Goal: Find specific page/section: Find specific page/section

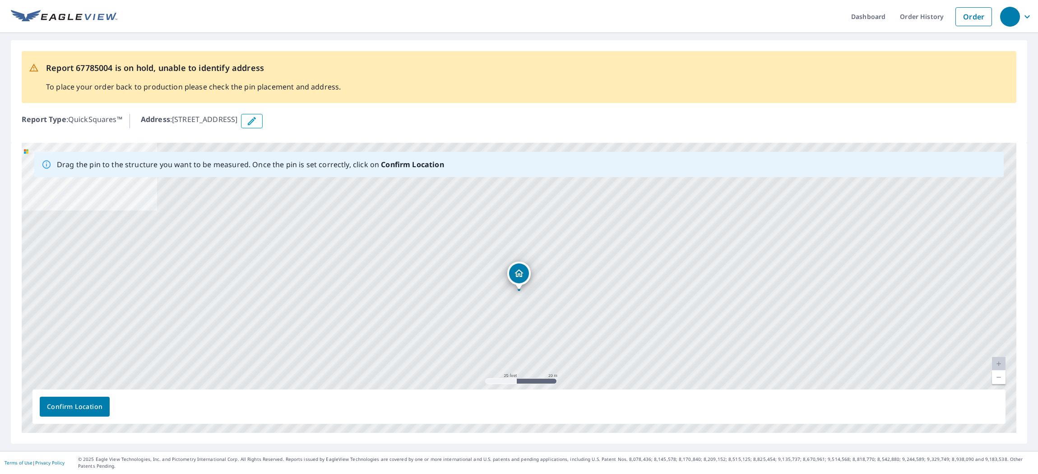
click at [1000, 384] on link "Current Level 20, Zoom Out" at bounding box center [999, 377] width 14 height 14
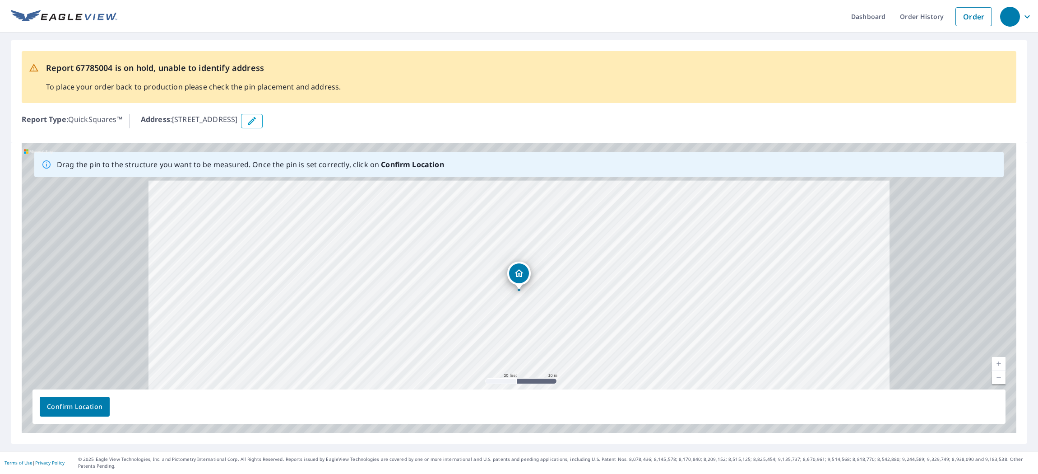
click at [1000, 384] on link "Current Level 20, Zoom Out" at bounding box center [999, 377] width 14 height 14
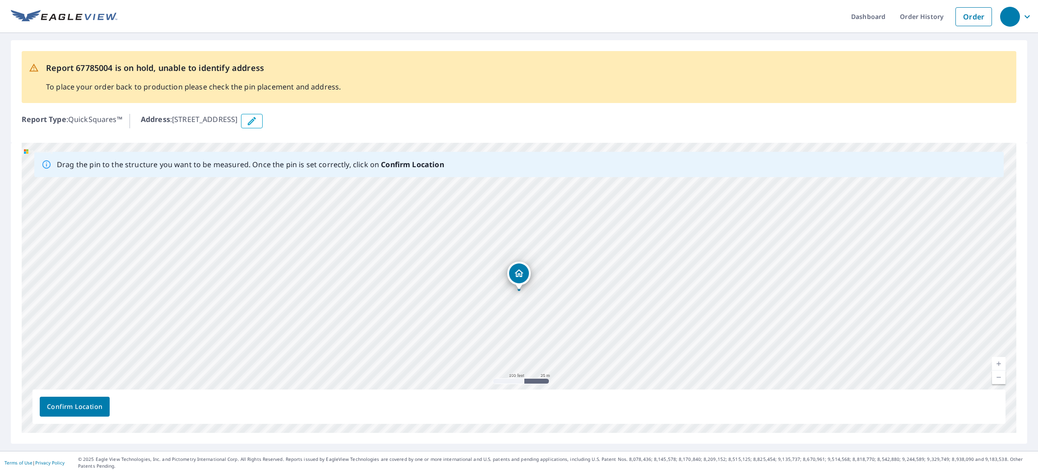
click at [1000, 384] on link "Current Level 18, Zoom Out" at bounding box center [999, 377] width 14 height 14
click at [1001, 384] on link "Current Level 17, Zoom Out" at bounding box center [999, 377] width 14 height 14
drag, startPoint x: 585, startPoint y: 283, endPoint x: 584, endPoint y: 299, distance: 16.7
click at [584, 300] on div "[STREET_ADDRESS]" at bounding box center [519, 288] width 995 height 290
click at [310, 132] on div "Report 67785004 is on hold, unable to identify address To place your order back…" at bounding box center [519, 91] width 1017 height 102
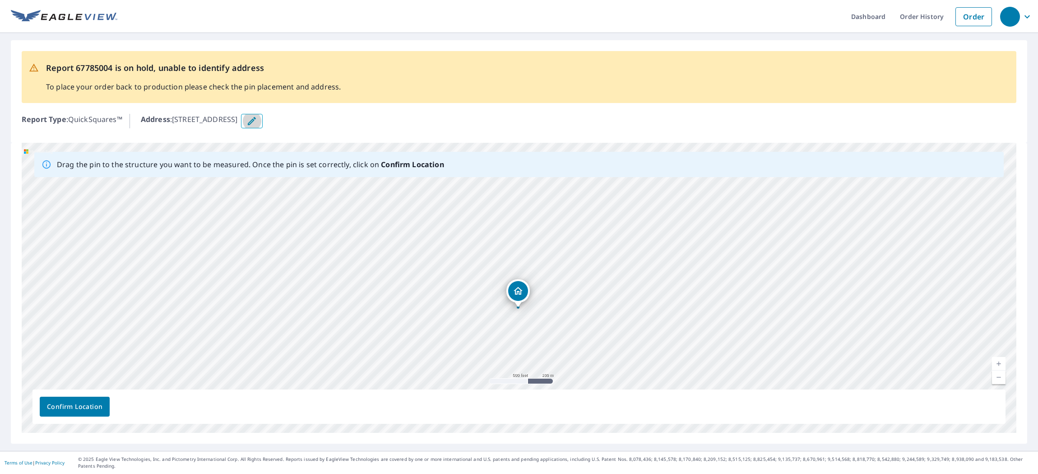
click at [257, 121] on icon "button" at bounding box center [252, 121] width 11 height 11
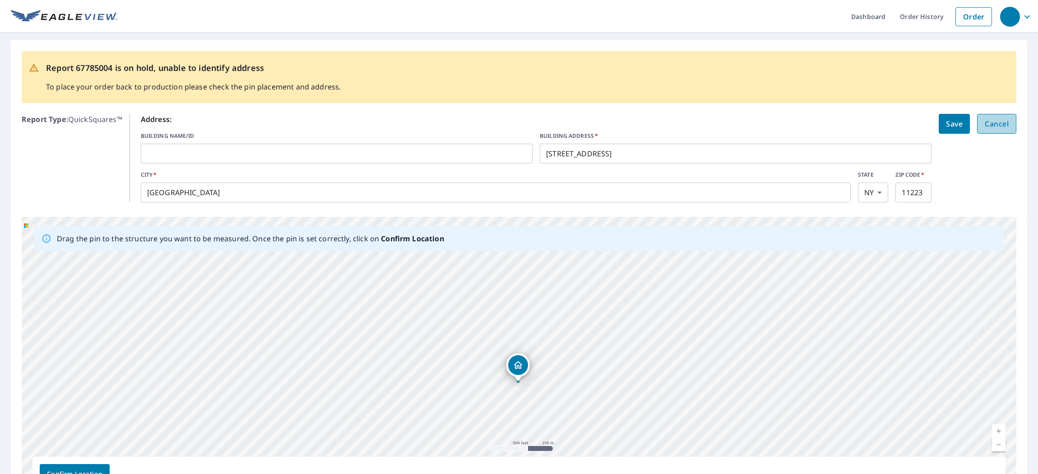
click at [1000, 126] on span "Cancel" at bounding box center [997, 123] width 24 height 13
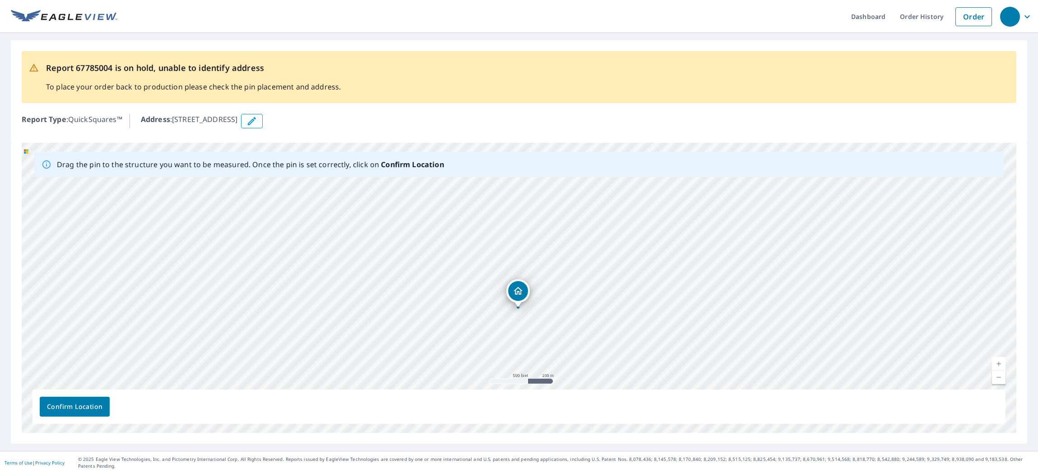
click at [998, 381] on link "Current Level 16, Zoom Out" at bounding box center [999, 377] width 14 height 14
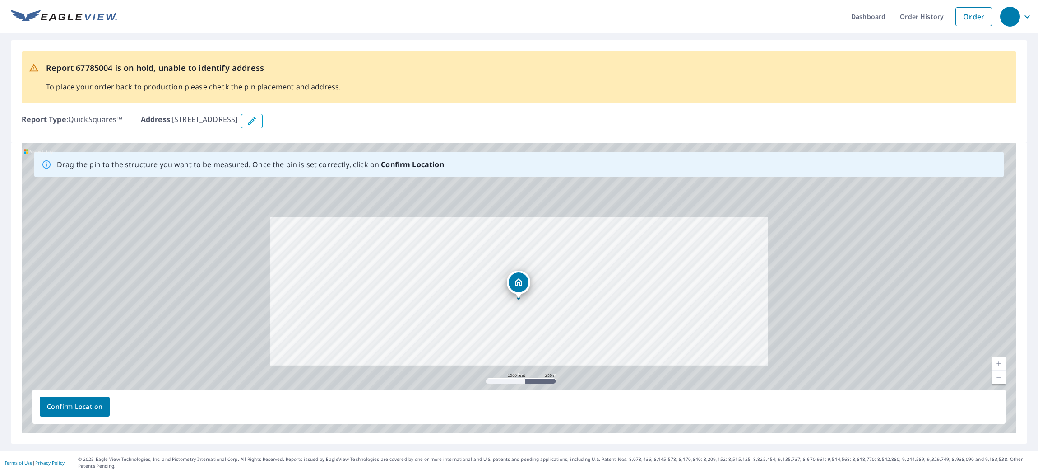
click at [998, 381] on link "Current Level 15, Zoom Out" at bounding box center [999, 377] width 14 height 14
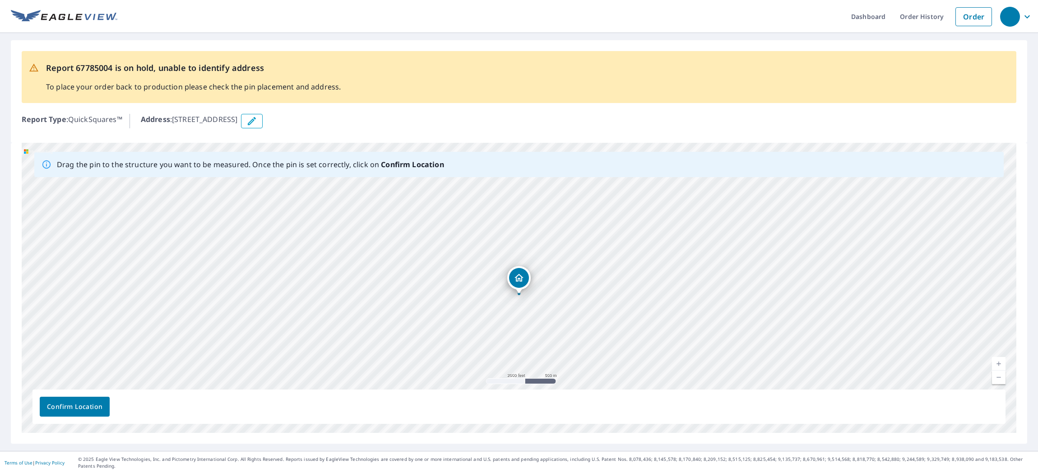
drag, startPoint x: 292, startPoint y: 121, endPoint x: 175, endPoint y: 121, distance: 116.9
click at [175, 121] on div "Address : [STREET_ADDRESS]" at bounding box center [579, 121] width 876 height 14
copy p "[STREET_ADDRESS]"
click at [1000, 382] on link "Current Level 14, Zoom Out" at bounding box center [999, 377] width 14 height 14
drag, startPoint x: 658, startPoint y: 300, endPoint x: 559, endPoint y: 377, distance: 125.5
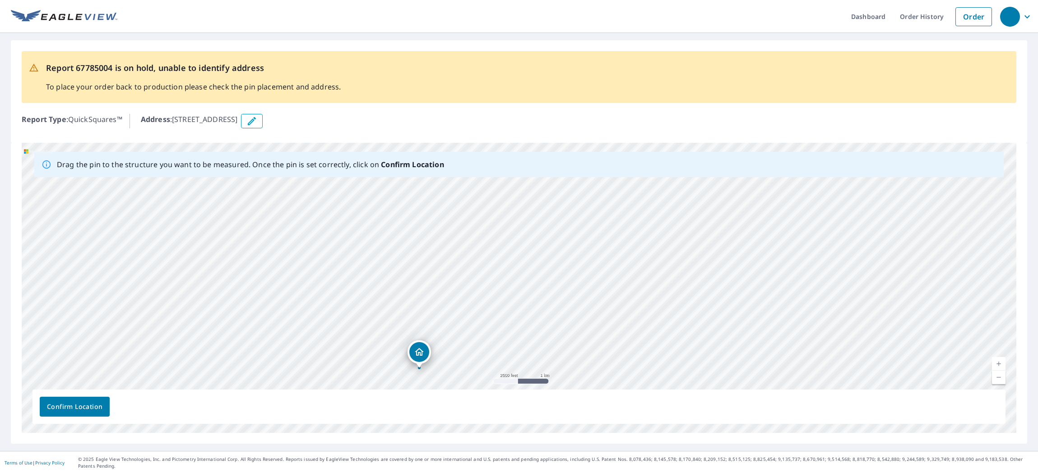
click at [559, 377] on div "[STREET_ADDRESS]" at bounding box center [519, 288] width 995 height 290
click at [995, 384] on link "Current Level 13, Zoom Out" at bounding box center [999, 377] width 14 height 14
drag, startPoint x: 708, startPoint y: 322, endPoint x: 710, endPoint y: 335, distance: 12.7
click at [710, 335] on div "[STREET_ADDRESS]" at bounding box center [519, 288] width 995 height 290
drag, startPoint x: 566, startPoint y: 265, endPoint x: 572, endPoint y: 276, distance: 12.7
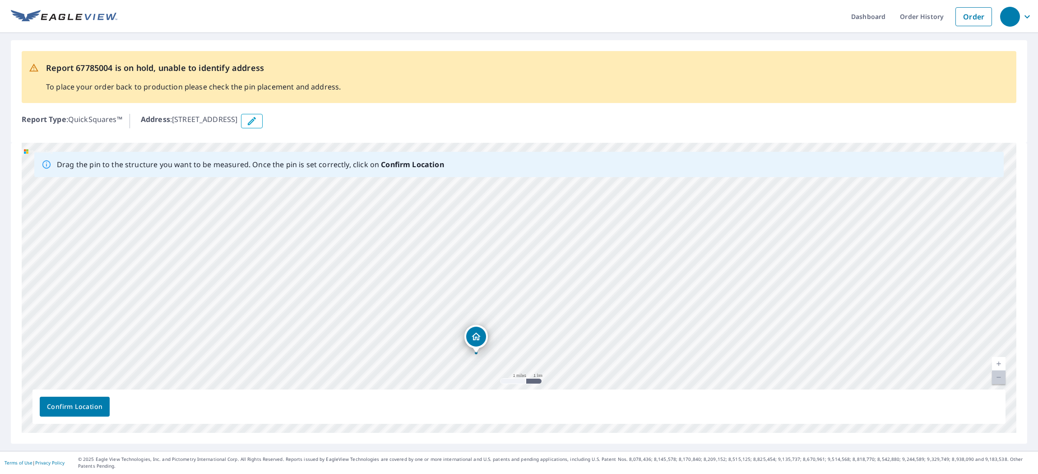
click at [572, 276] on div "[STREET_ADDRESS]" at bounding box center [519, 288] width 995 height 290
click at [1000, 370] on link "Current Level 12, Zoom In" at bounding box center [999, 364] width 14 height 14
drag, startPoint x: 702, startPoint y: 334, endPoint x: 712, endPoint y: 266, distance: 67.9
click at [712, 266] on div "[STREET_ADDRESS]" at bounding box center [519, 288] width 995 height 290
drag, startPoint x: 693, startPoint y: 311, endPoint x: 593, endPoint y: 389, distance: 126.7
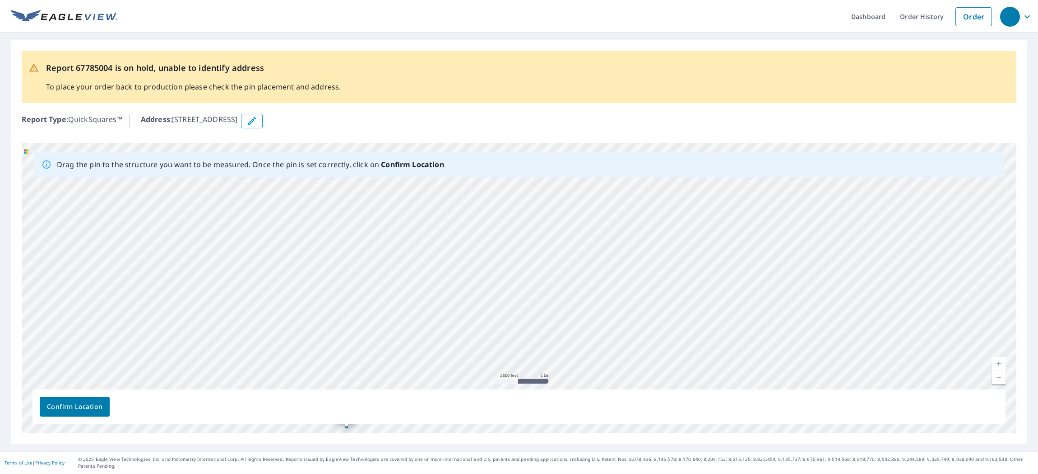
click at [594, 390] on div "[STREET_ADDRESS]" at bounding box center [519, 288] width 995 height 290
drag, startPoint x: 624, startPoint y: 298, endPoint x: 635, endPoint y: 342, distance: 45.1
click at [635, 342] on div "[STREET_ADDRESS]" at bounding box center [519, 288] width 995 height 290
drag, startPoint x: 606, startPoint y: 297, endPoint x: 609, endPoint y: 307, distance: 10.2
click at [609, 307] on div "[STREET_ADDRESS]" at bounding box center [519, 288] width 995 height 290
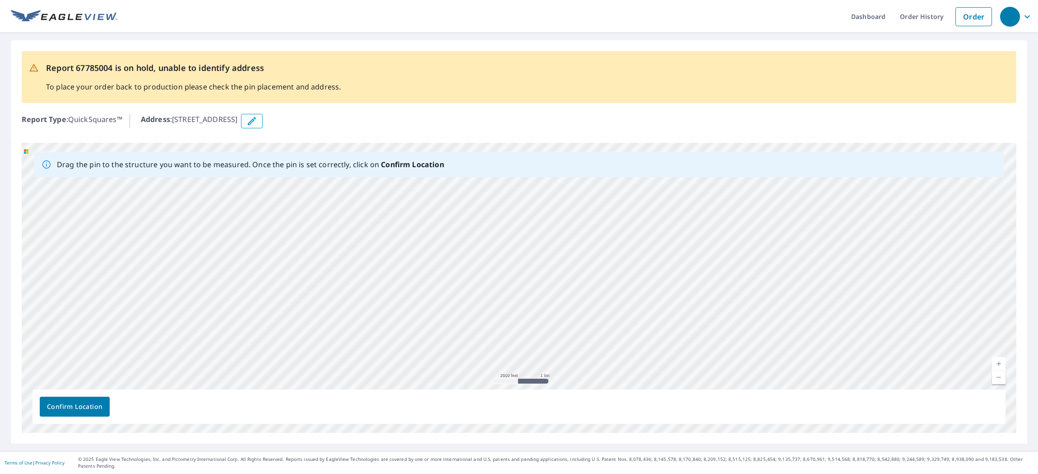
drag, startPoint x: 669, startPoint y: 222, endPoint x: 575, endPoint y: 285, distance: 113.0
click at [575, 285] on div "[STREET_ADDRESS]" at bounding box center [519, 288] width 995 height 290
drag, startPoint x: 715, startPoint y: 257, endPoint x: 717, endPoint y: 286, distance: 29.0
click at [718, 286] on div "[STREET_ADDRESS]" at bounding box center [519, 288] width 995 height 290
click at [998, 384] on link "Current Level 13, Zoom Out" at bounding box center [999, 377] width 14 height 14
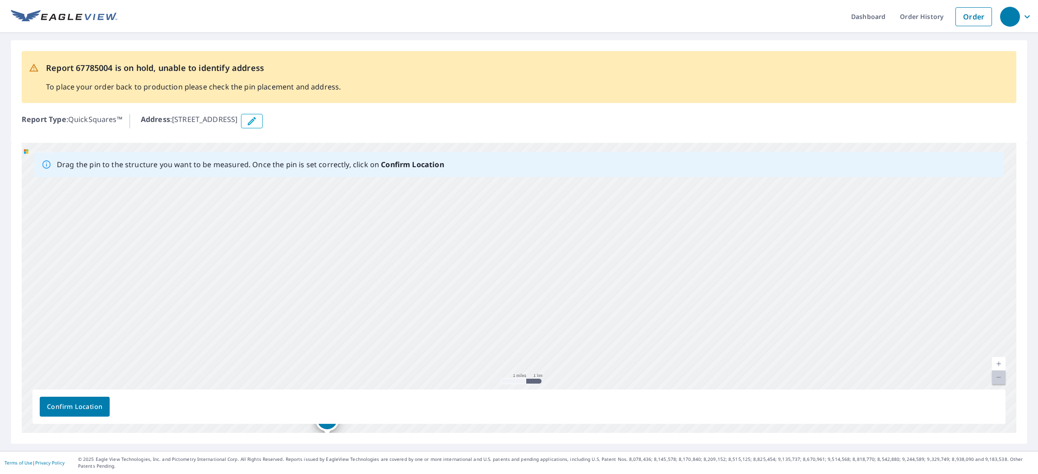
drag, startPoint x: 686, startPoint y: 353, endPoint x: 615, endPoint y: 354, distance: 71.3
click at [615, 354] on div "[STREET_ADDRESS]" at bounding box center [519, 288] width 995 height 290
click at [997, 370] on link "Current Level 12, Zoom In" at bounding box center [999, 364] width 14 height 14
drag, startPoint x: 764, startPoint y: 271, endPoint x: 667, endPoint y: 299, distance: 100.5
click at [667, 299] on div "[STREET_ADDRESS]" at bounding box center [519, 288] width 995 height 290
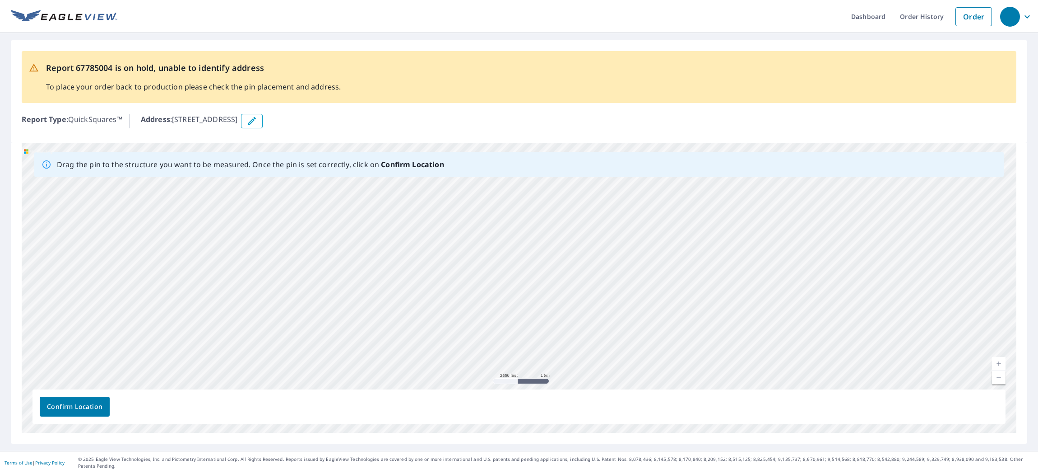
drag, startPoint x: 741, startPoint y: 370, endPoint x: 723, endPoint y: 337, distance: 37.8
click at [723, 337] on div "[STREET_ADDRESS]" at bounding box center [519, 288] width 995 height 290
click at [1001, 368] on link "Current Level 13, Zoom In" at bounding box center [999, 364] width 14 height 14
drag, startPoint x: 587, startPoint y: 278, endPoint x: 601, endPoint y: 289, distance: 18.0
click at [604, 289] on div "[STREET_ADDRESS]" at bounding box center [519, 288] width 995 height 290
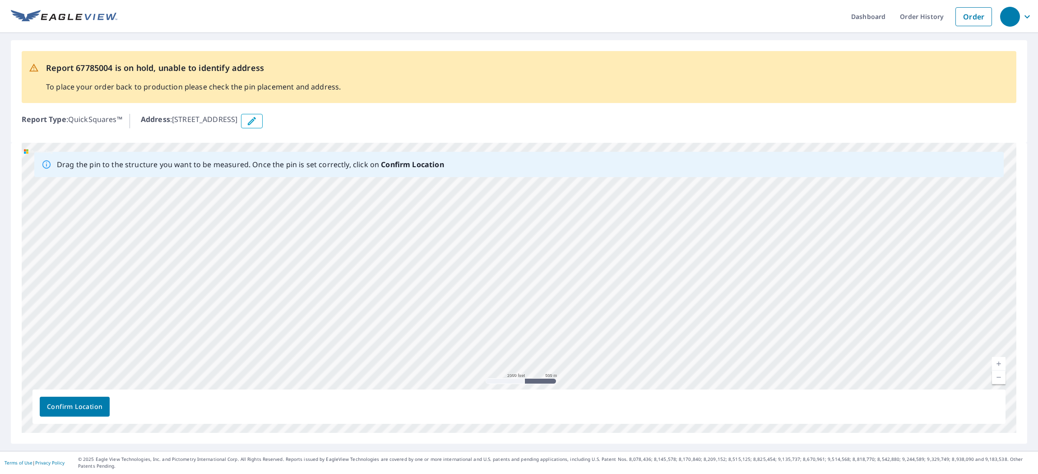
drag, startPoint x: 583, startPoint y: 301, endPoint x: 542, endPoint y: 287, distance: 44.0
click at [542, 287] on div "[STREET_ADDRESS]" at bounding box center [519, 288] width 995 height 290
click at [1003, 368] on link "Current Level 14, Zoom In" at bounding box center [999, 364] width 14 height 14
drag, startPoint x: 581, startPoint y: 263, endPoint x: 570, endPoint y: 370, distance: 107.5
click at [572, 370] on div "[STREET_ADDRESS]" at bounding box center [519, 288] width 995 height 290
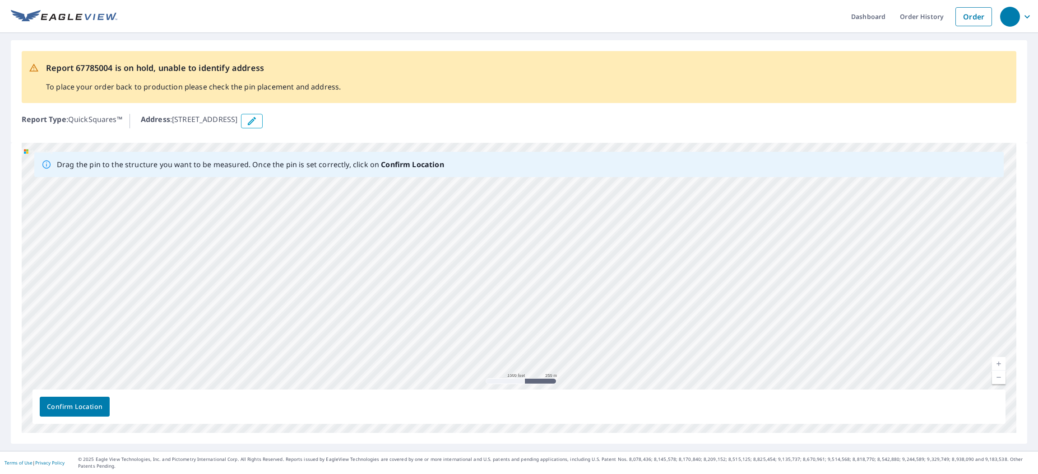
drag, startPoint x: 583, startPoint y: 358, endPoint x: 639, endPoint y: 343, distance: 58.1
click at [639, 342] on div "[STREET_ADDRESS]" at bounding box center [519, 288] width 995 height 290
drag, startPoint x: 678, startPoint y: 286, endPoint x: 616, endPoint y: 267, distance: 64.7
click at [616, 267] on div "[STREET_ADDRESS]" at bounding box center [519, 288] width 995 height 290
click at [1002, 369] on link "Current Level 15, Zoom In" at bounding box center [999, 364] width 14 height 14
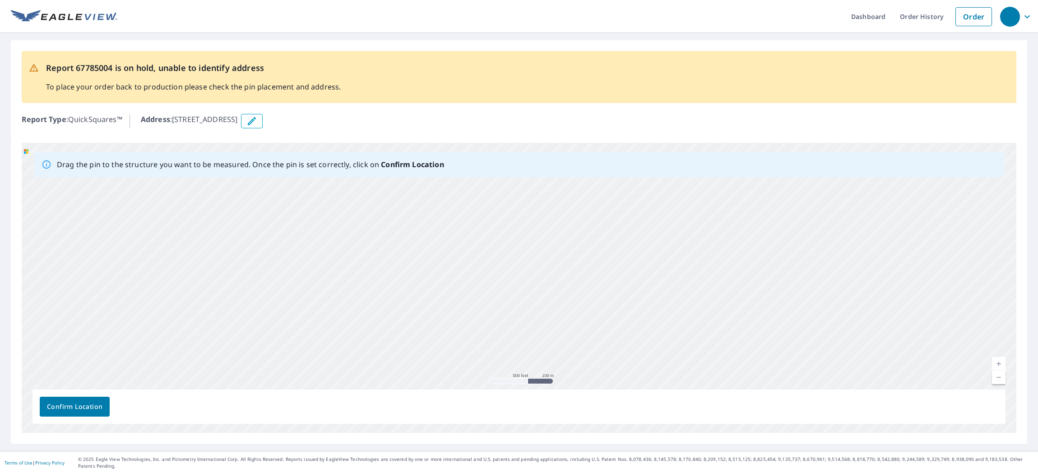
drag, startPoint x: 774, startPoint y: 349, endPoint x: 693, endPoint y: 312, distance: 88.5
click at [693, 312] on div "[STREET_ADDRESS]" at bounding box center [519, 288] width 995 height 290
drag, startPoint x: 662, startPoint y: 332, endPoint x: 661, endPoint y: 299, distance: 33.0
click at [662, 299] on div "[STREET_ADDRESS]" at bounding box center [519, 288] width 995 height 290
drag, startPoint x: 647, startPoint y: 247, endPoint x: 605, endPoint y: 231, distance: 44.6
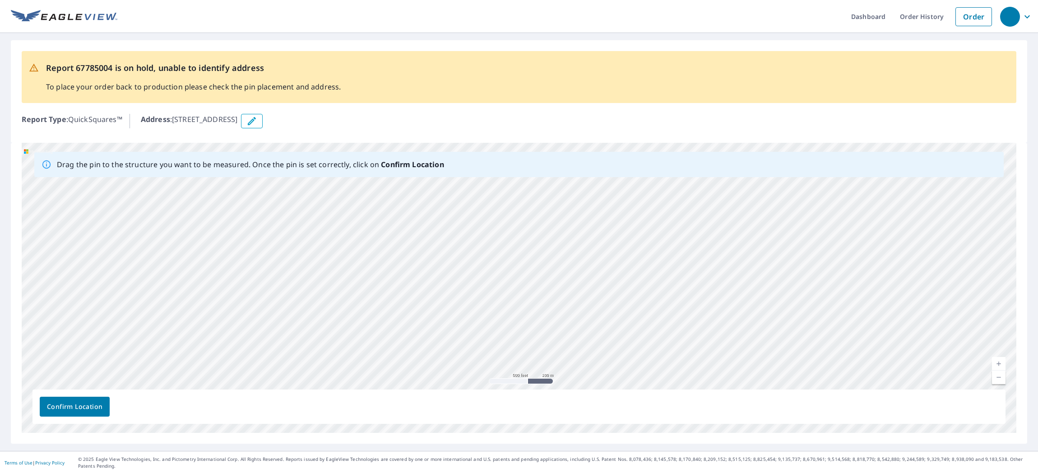
click at [605, 231] on div "[STREET_ADDRESS]" at bounding box center [519, 288] width 995 height 290
drag, startPoint x: 635, startPoint y: 314, endPoint x: 612, endPoint y: 303, distance: 25.4
click at [612, 303] on div "[STREET_ADDRESS]" at bounding box center [519, 288] width 995 height 290
drag, startPoint x: 529, startPoint y: 255, endPoint x: 568, endPoint y: 395, distance: 145.5
click at [568, 395] on div "[STREET_ADDRESS]" at bounding box center [519, 288] width 995 height 290
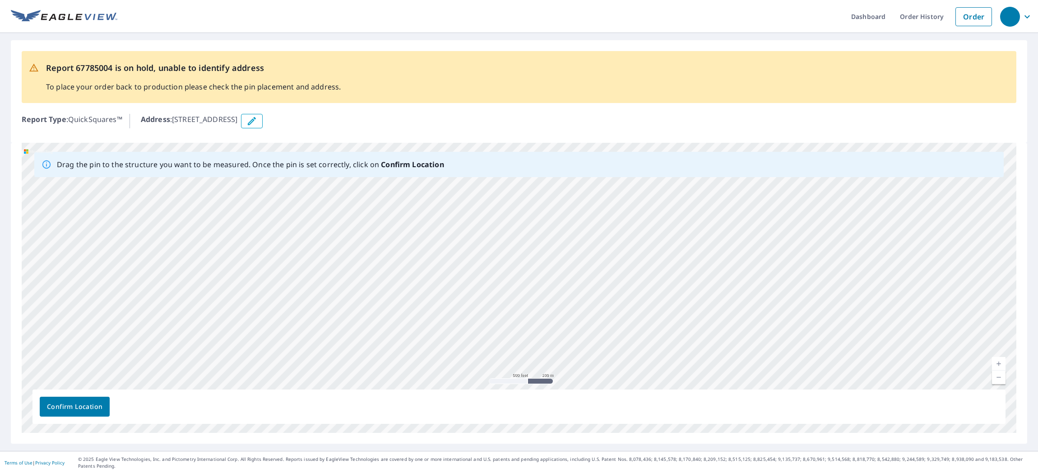
drag, startPoint x: 491, startPoint y: 242, endPoint x: 524, endPoint y: 359, distance: 121.9
click at [524, 359] on div "[STREET_ADDRESS]" at bounding box center [519, 288] width 995 height 290
drag, startPoint x: 489, startPoint y: 270, endPoint x: 504, endPoint y: 312, distance: 44.9
click at [504, 312] on div "[STREET_ADDRESS]" at bounding box center [519, 288] width 995 height 290
click at [1001, 368] on link "Current Level 16, Zoom In" at bounding box center [999, 364] width 14 height 14
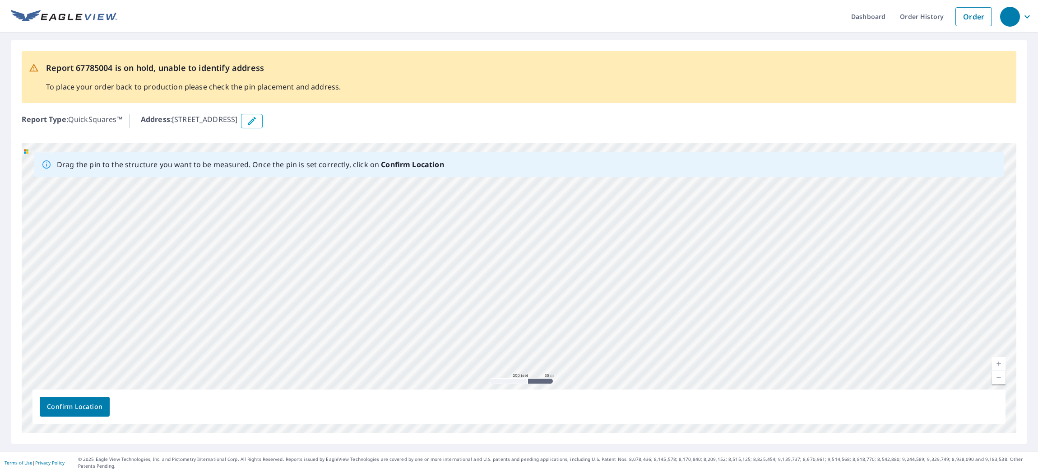
drag, startPoint x: 508, startPoint y: 328, endPoint x: 539, endPoint y: 306, distance: 38.2
click at [539, 306] on div "[STREET_ADDRESS]" at bounding box center [519, 288] width 995 height 290
click at [998, 370] on link "Current Level 17, Zoom In" at bounding box center [999, 364] width 14 height 14
drag, startPoint x: 478, startPoint y: 339, endPoint x: 469, endPoint y: 250, distance: 89.4
click at [469, 250] on div "[STREET_ADDRESS]" at bounding box center [519, 288] width 995 height 290
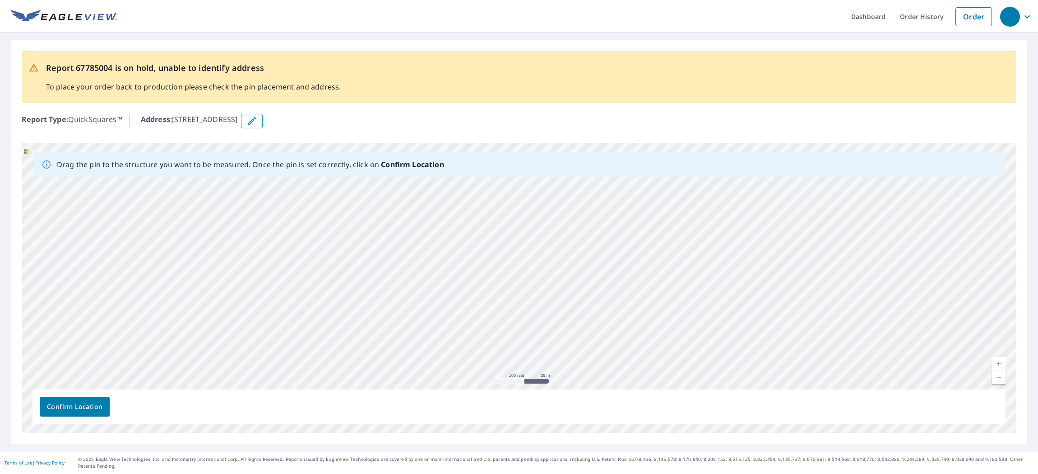
click at [1001, 370] on link "Current Level 18, Zoom In" at bounding box center [999, 364] width 14 height 14
drag, startPoint x: 488, startPoint y: 266, endPoint x: 510, endPoint y: 286, distance: 29.7
click at [510, 285] on div "[STREET_ADDRESS]" at bounding box center [519, 288] width 995 height 290
drag, startPoint x: 451, startPoint y: 292, endPoint x: 522, endPoint y: 393, distance: 123.1
click at [522, 393] on div "[STREET_ADDRESS]" at bounding box center [519, 288] width 995 height 290
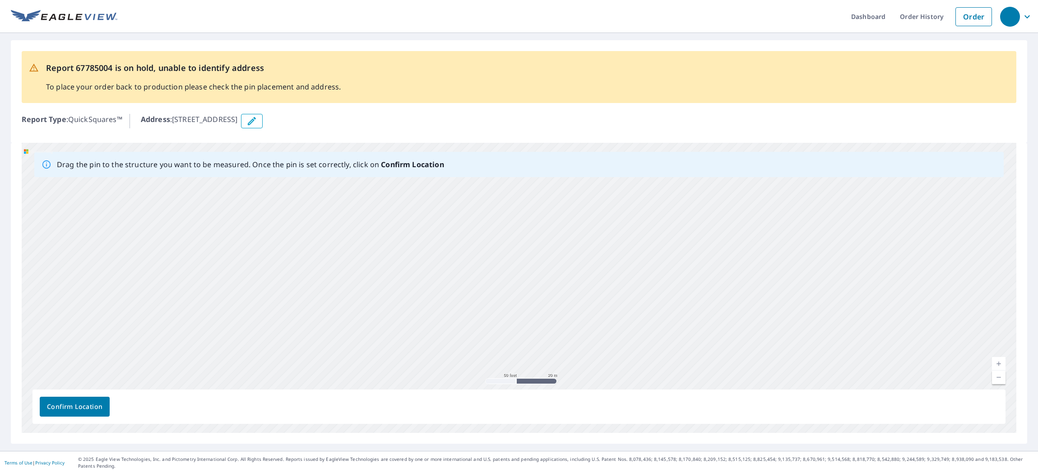
drag, startPoint x: 460, startPoint y: 266, endPoint x: 517, endPoint y: 314, distance: 74.3
click at [517, 314] on div "[STREET_ADDRESS]" at bounding box center [519, 288] width 995 height 290
click at [996, 368] on link "Current Level 19, Zoom In" at bounding box center [999, 364] width 14 height 14
drag, startPoint x: 354, startPoint y: 279, endPoint x: 500, endPoint y: 303, distance: 147.8
click at [500, 303] on div "[STREET_ADDRESS]" at bounding box center [519, 288] width 995 height 290
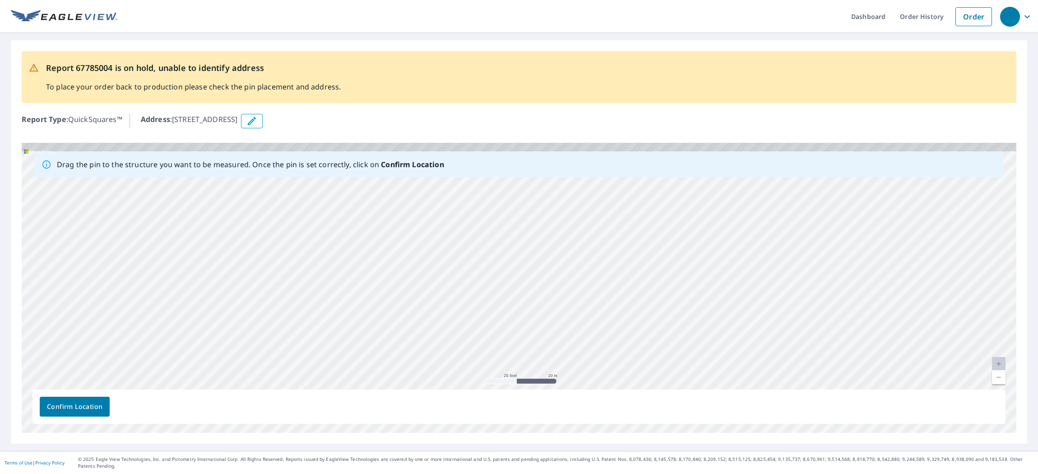
drag, startPoint x: 628, startPoint y: 210, endPoint x: 446, endPoint y: 349, distance: 229.2
click at [446, 349] on div "[STREET_ADDRESS]" at bounding box center [519, 288] width 995 height 290
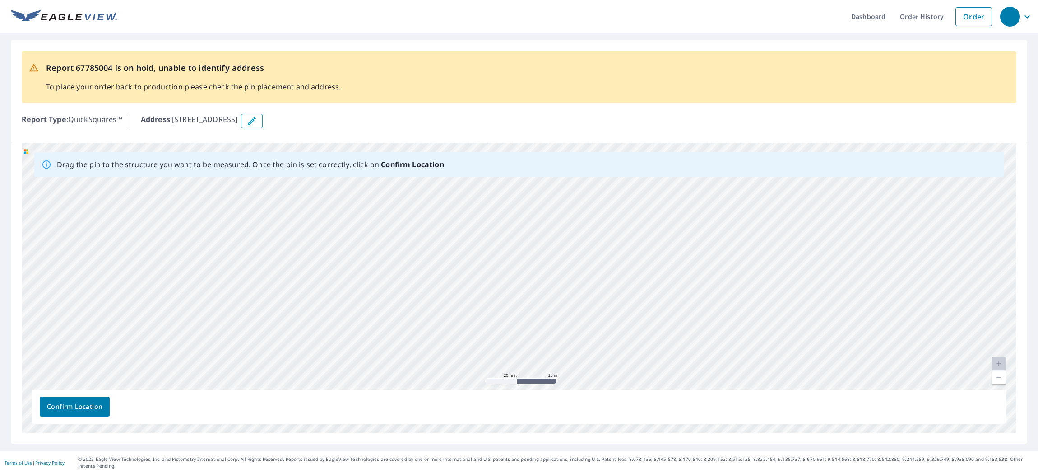
drag, startPoint x: 518, startPoint y: 350, endPoint x: 518, endPoint y: 334, distance: 16.7
click at [518, 334] on div "[STREET_ADDRESS]" at bounding box center [519, 288] width 995 height 290
click at [1001, 382] on link "Current Level 20, Zoom Out" at bounding box center [999, 377] width 14 height 14
click at [1001, 382] on link "Current Level 19, Zoom Out" at bounding box center [999, 377] width 14 height 14
click at [1001, 382] on link "Current Level 18, Zoom Out" at bounding box center [999, 377] width 14 height 14
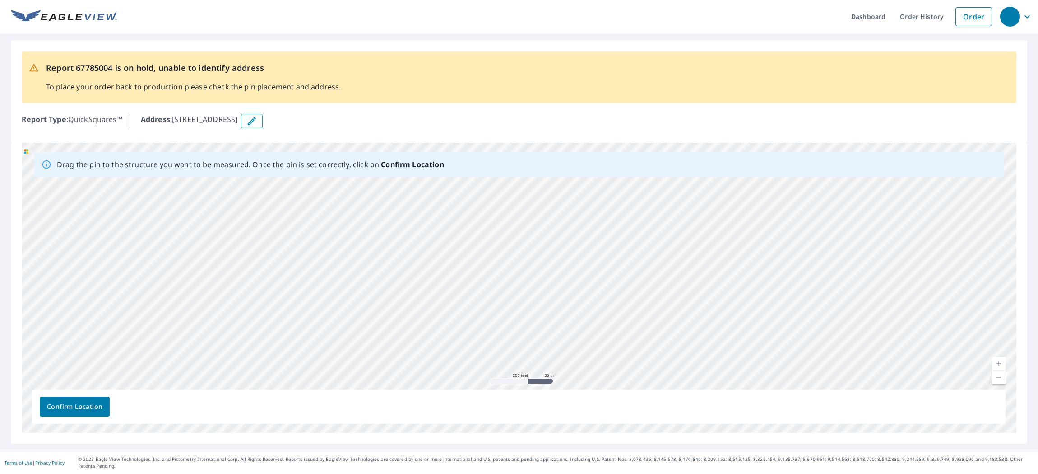
click at [1001, 382] on link "Current Level 17, Zoom Out" at bounding box center [999, 377] width 14 height 14
click at [1002, 382] on link "Current Level 16, Zoom Out" at bounding box center [999, 377] width 14 height 14
click at [1002, 382] on link "Current Level 15, Zoom Out" at bounding box center [999, 377] width 14 height 14
click at [1002, 382] on link "Current Level 14, Zoom Out" at bounding box center [999, 377] width 14 height 14
click at [1002, 382] on link "Current Level 13, Zoom Out" at bounding box center [999, 377] width 14 height 14
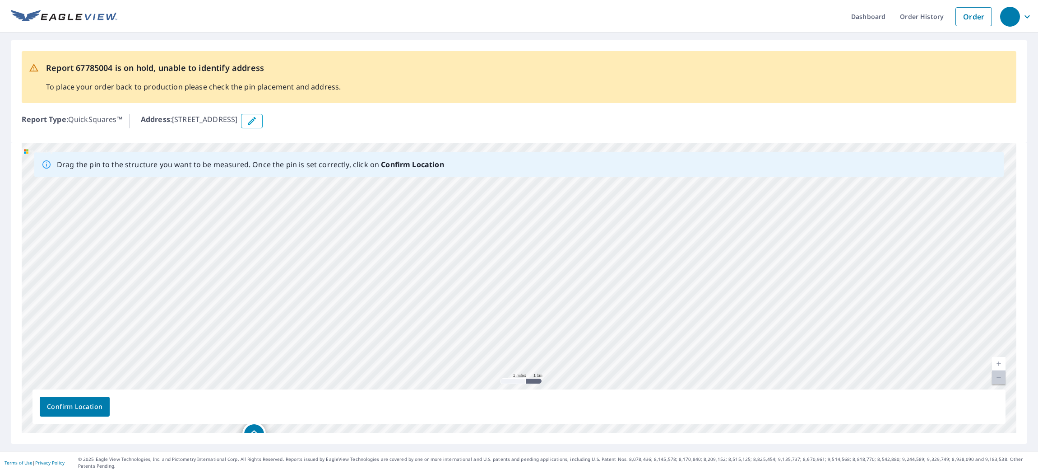
click at [1002, 382] on link "Current Level 12, Zoom Out Disabled" at bounding box center [999, 377] width 14 height 14
drag, startPoint x: 257, startPoint y: 434, endPoint x: 514, endPoint y: 260, distance: 310.8
click at [514, 260] on div "[STREET_ADDRESS]" at bounding box center [519, 288] width 995 height 290
click at [1003, 368] on link "Current Level 12, Zoom In" at bounding box center [999, 364] width 14 height 14
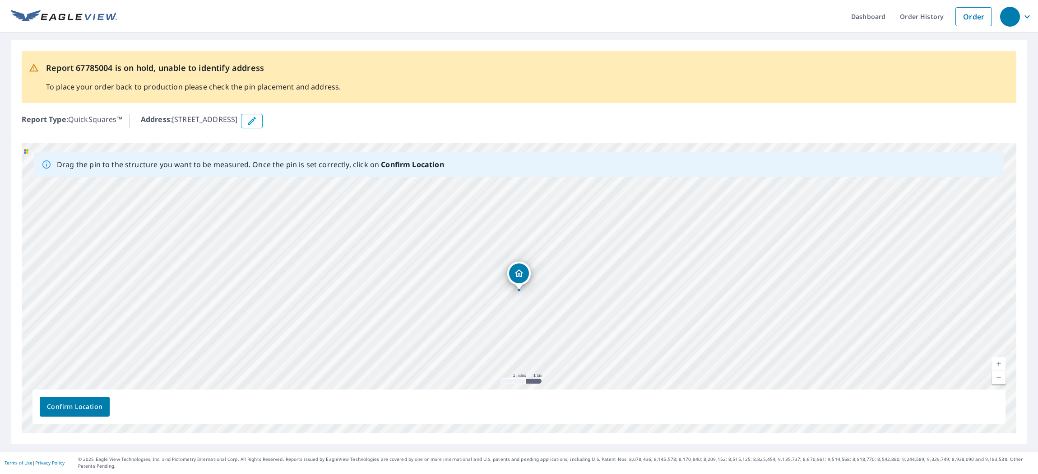
click at [1003, 368] on link "Current Level 12, Zoom In" at bounding box center [999, 364] width 14 height 14
click at [1003, 368] on link "Current Level 14, Zoom In" at bounding box center [999, 364] width 14 height 14
drag, startPoint x: 617, startPoint y: 325, endPoint x: 647, endPoint y: 275, distance: 58.4
click at [647, 275] on div "[STREET_ADDRESS]" at bounding box center [519, 288] width 995 height 290
click at [999, 384] on link "Current Level 15, Zoom Out" at bounding box center [999, 377] width 14 height 14
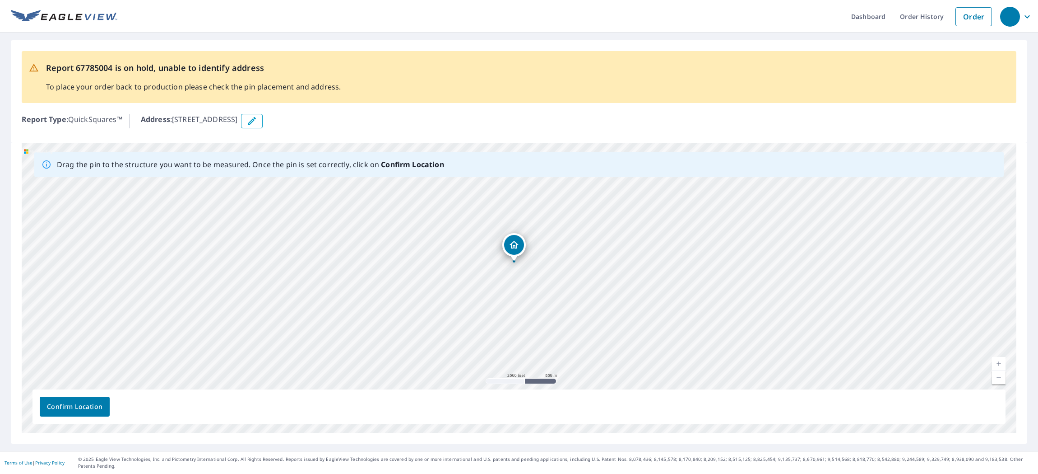
drag, startPoint x: 638, startPoint y: 302, endPoint x: 618, endPoint y: 305, distance: 19.6
click at [618, 305] on div "[STREET_ADDRESS]" at bounding box center [519, 288] width 995 height 290
drag, startPoint x: 529, startPoint y: 264, endPoint x: 616, endPoint y: 316, distance: 102.1
click at [616, 316] on div "[STREET_ADDRESS]" at bounding box center [519, 288] width 995 height 290
click at [1001, 384] on link "Current Level 14, Zoom Out" at bounding box center [999, 377] width 14 height 14
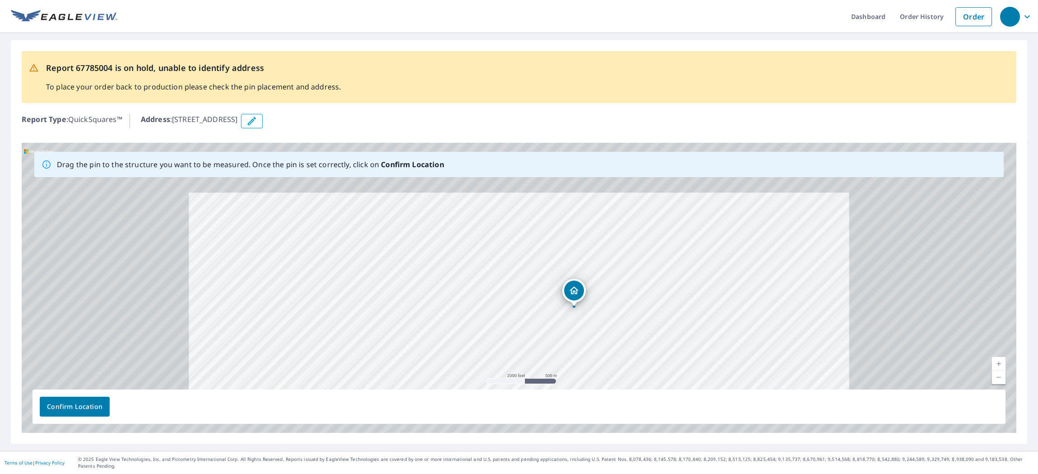
click at [1001, 384] on link "Current Level 14, Zoom Out" at bounding box center [999, 377] width 14 height 14
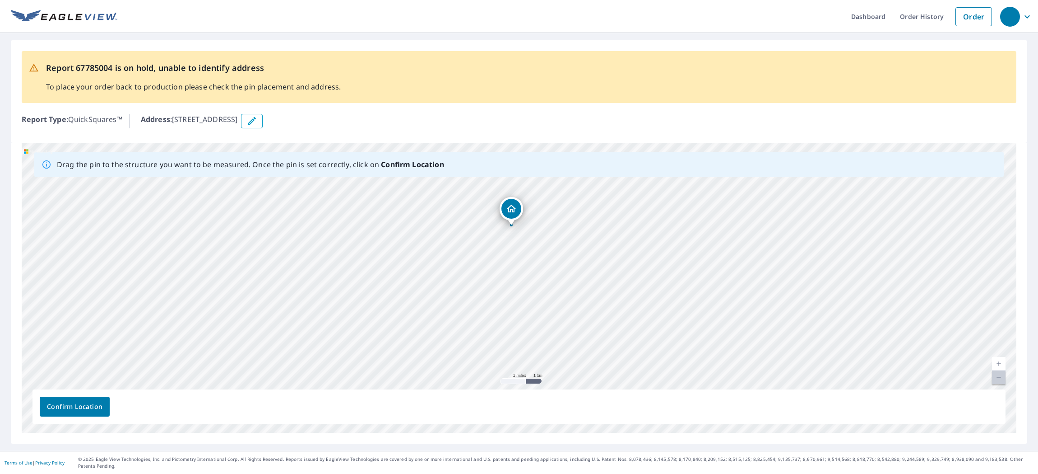
drag, startPoint x: 608, startPoint y: 296, endPoint x: 577, endPoint y: 225, distance: 76.8
click at [577, 225] on div "[STREET_ADDRESS]" at bounding box center [519, 288] width 995 height 290
drag, startPoint x: 577, startPoint y: 226, endPoint x: 567, endPoint y: 292, distance: 66.8
click at [567, 292] on div "[STREET_ADDRESS]" at bounding box center [519, 288] width 995 height 290
click at [998, 370] on link "Current Level 12, Zoom In" at bounding box center [999, 364] width 14 height 14
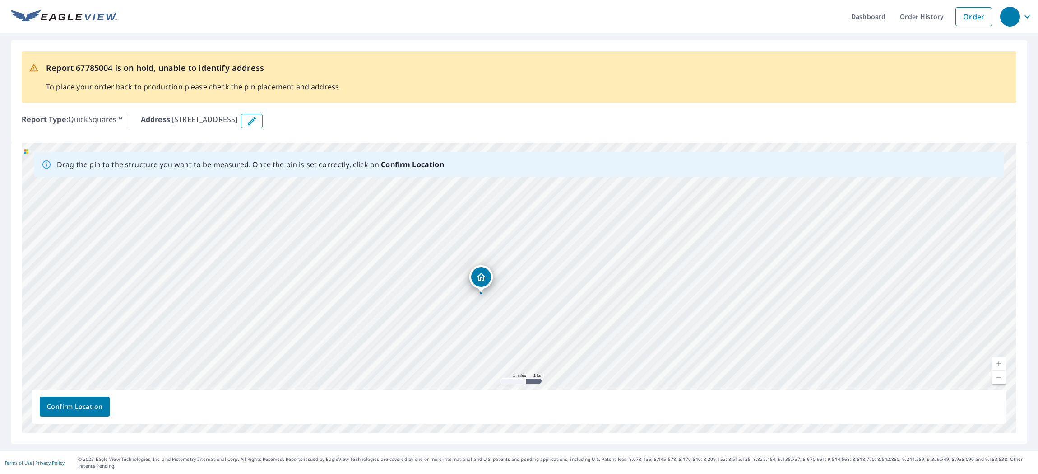
click at [998, 370] on link "Current Level 12, Zoom In" at bounding box center [999, 364] width 14 height 14
drag, startPoint x: 220, startPoint y: 328, endPoint x: 386, endPoint y: 259, distance: 179.8
click at [388, 259] on div "[STREET_ADDRESS]" at bounding box center [519, 288] width 995 height 290
drag, startPoint x: 413, startPoint y: 298, endPoint x: 361, endPoint y: 321, distance: 56.4
click at [361, 321] on div "[STREET_ADDRESS]" at bounding box center [519, 288] width 995 height 290
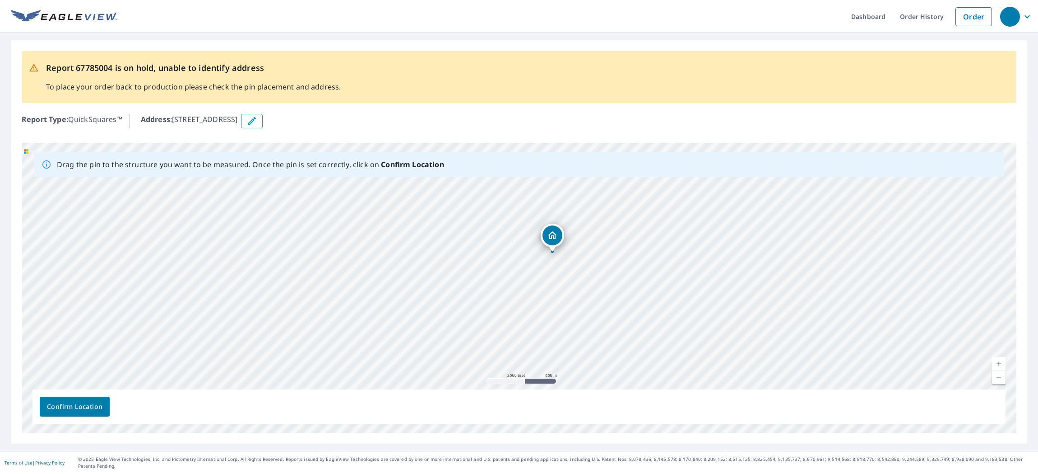
click at [1003, 366] on link "Current Level 14, Zoom In" at bounding box center [999, 364] width 14 height 14
drag, startPoint x: 591, startPoint y: 194, endPoint x: 658, endPoint y: 305, distance: 129.6
click at [658, 305] on div "[STREET_ADDRESS]" at bounding box center [519, 288] width 995 height 290
click at [1001, 367] on link "Current Level 15, Zoom In" at bounding box center [999, 364] width 14 height 14
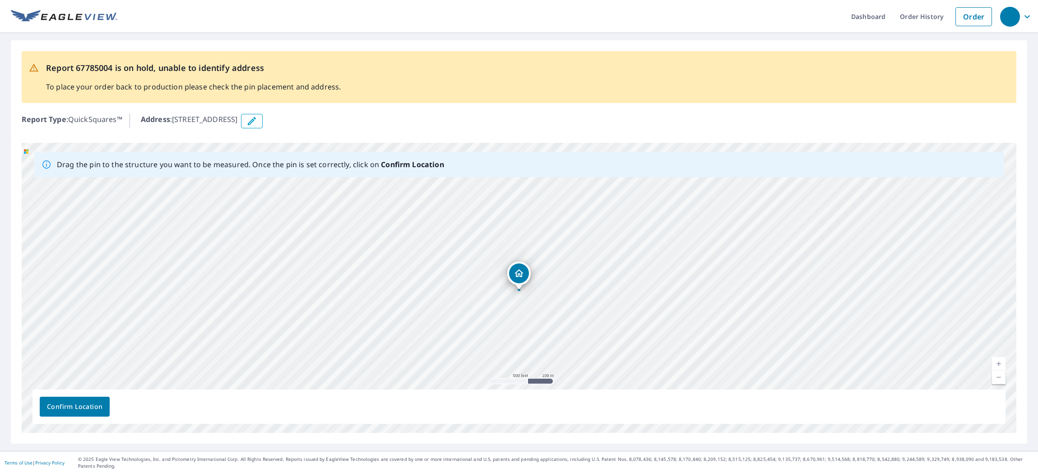
click at [1001, 367] on link "Current Level 16, Zoom In" at bounding box center [999, 364] width 14 height 14
click at [1001, 367] on link "Current Level 17, Zoom In" at bounding box center [999, 364] width 14 height 14
drag, startPoint x: 608, startPoint y: 290, endPoint x: 625, endPoint y: 359, distance: 71.2
click at [625, 359] on div "[STREET_ADDRESS]" at bounding box center [519, 288] width 995 height 290
drag, startPoint x: 532, startPoint y: 343, endPoint x: 395, endPoint y: 242, distance: 170.6
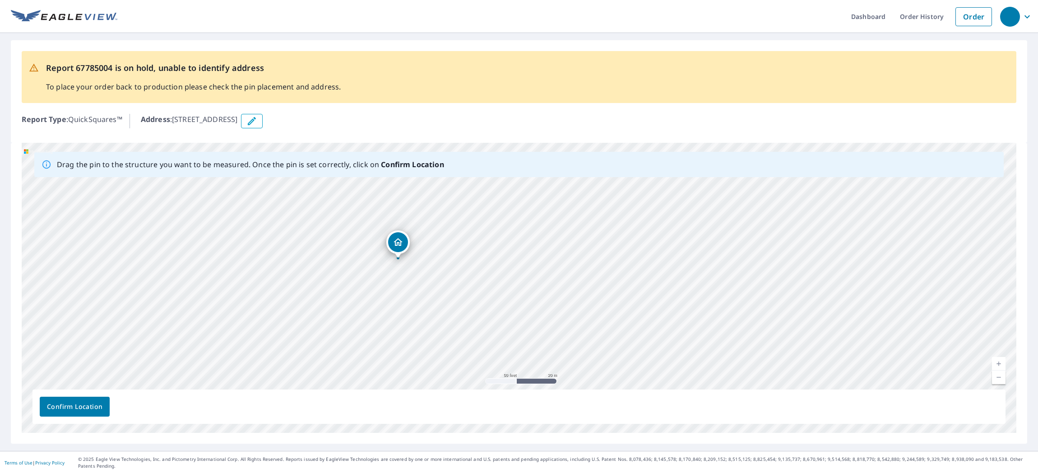
click at [395, 242] on div "[STREET_ADDRESS]" at bounding box center [519, 288] width 995 height 290
click at [93, 408] on span "Confirm Location" at bounding box center [75, 406] width 56 height 11
